Goal: Communication & Community: Ask a question

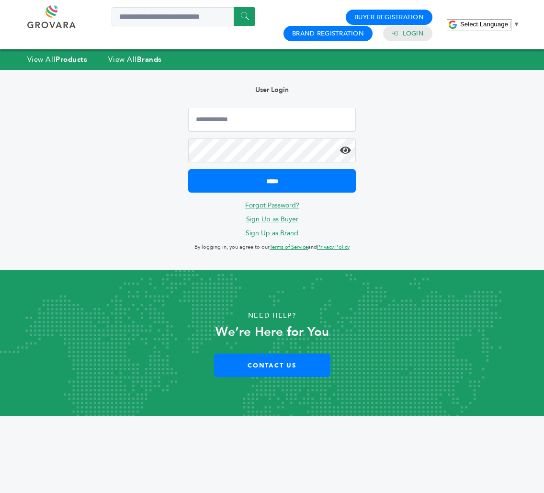
click at [304, 134] on form "*****" at bounding box center [272, 150] width 168 height 85
click at [301, 125] on input "Email Address" at bounding box center [272, 120] width 168 height 24
type input "**********"
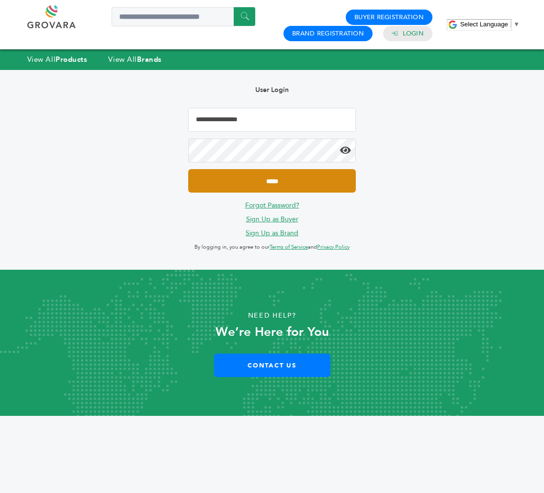
click at [299, 185] on input "*****" at bounding box center [272, 180] width 168 height 23
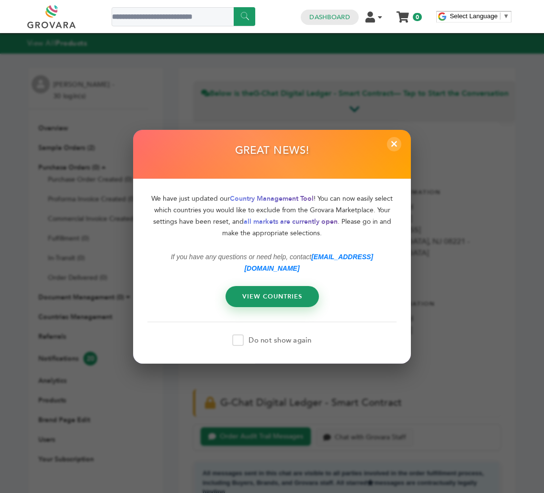
click at [239, 337] on span at bounding box center [238, 341] width 12 height 12
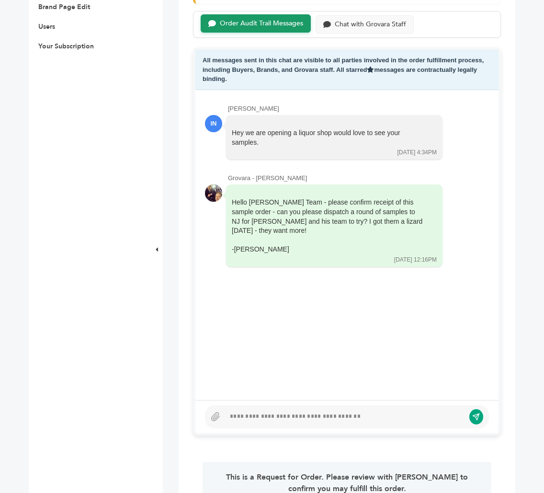
scroll to position [414, 0]
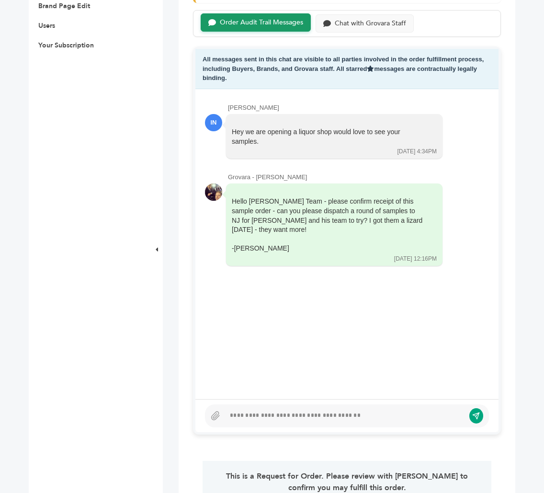
click at [316, 422] on div at bounding box center [345, 416] width 240 height 12
click at [372, 32] on div "Chat with Grovara Staff" at bounding box center [365, 22] width 98 height 19
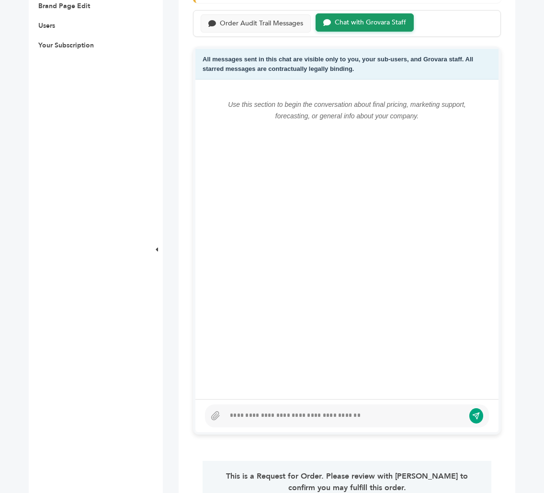
click at [319, 422] on div at bounding box center [345, 416] width 240 height 12
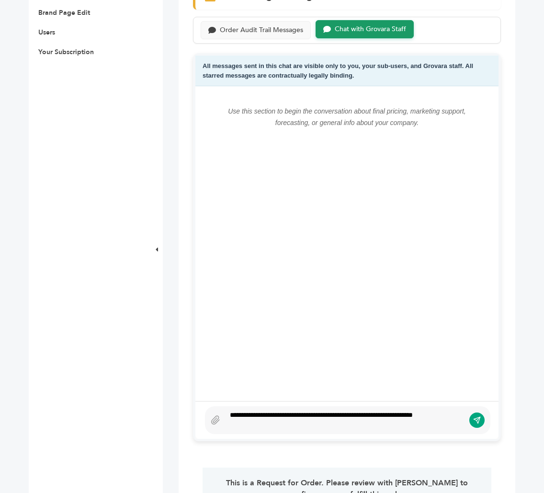
scroll to position [414, 0]
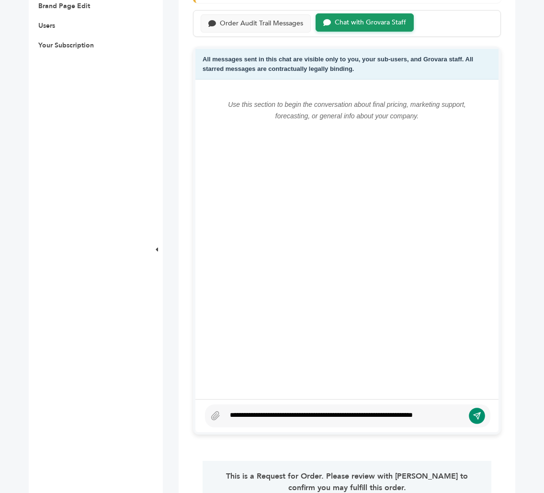
click at [480, 420] on icon "submit" at bounding box center [477, 416] width 8 height 8
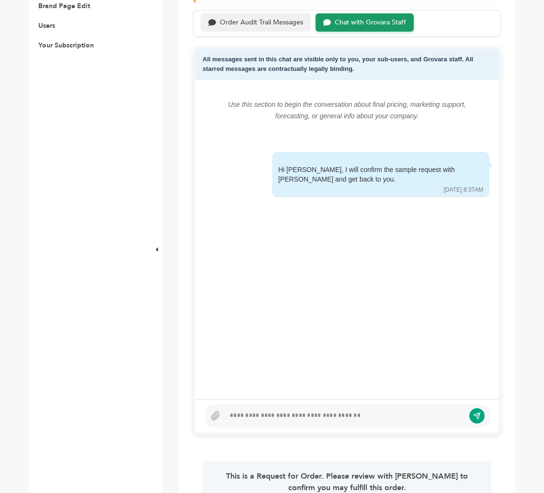
click at [262, 26] on div "Order Audit Trail Messages" at bounding box center [256, 22] width 110 height 19
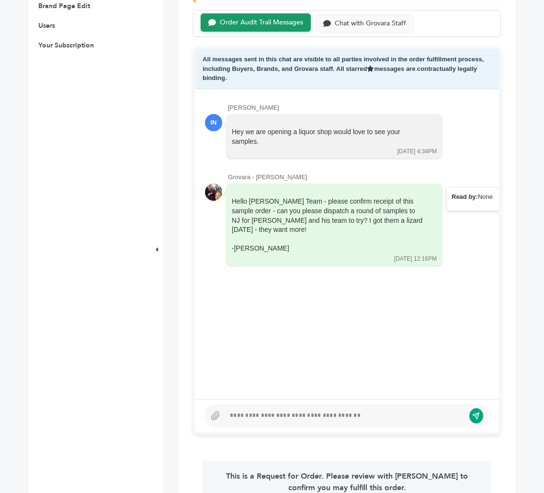
drag, startPoint x: 298, startPoint y: 251, endPoint x: 232, endPoint y: 212, distance: 76.4
click at [232, 212] on div "Hello [PERSON_NAME] Team - please confirm receipt of this sample order - can yo…" at bounding box center [328, 225] width 192 height 57
copy div "Hello [PERSON_NAME] Team - please confirm receipt of this sample order - can yo…"
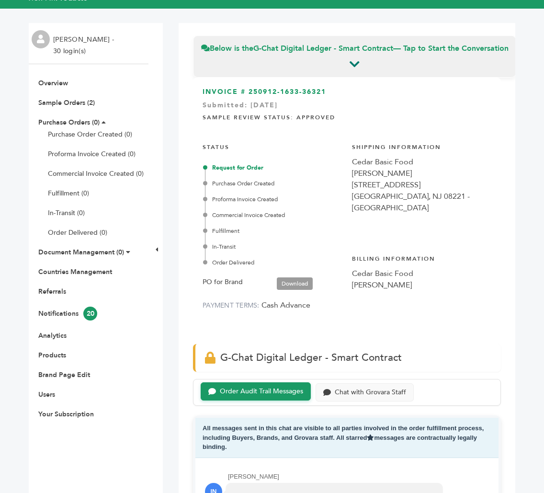
scroll to position [52, 0]
